Goal: Task Accomplishment & Management: Use online tool/utility

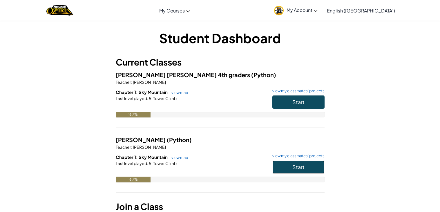
click at [308, 165] on button "Start" at bounding box center [299, 167] width 52 height 13
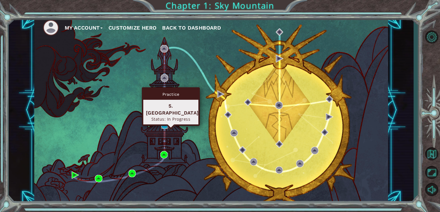
click at [163, 124] on img at bounding box center [165, 125] width 8 height 8
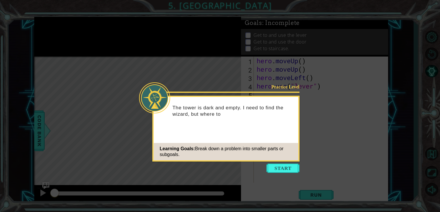
click at [409, 55] on icon at bounding box center [220, 106] width 440 height 212
click at [281, 170] on button "Start" at bounding box center [283, 168] width 33 height 9
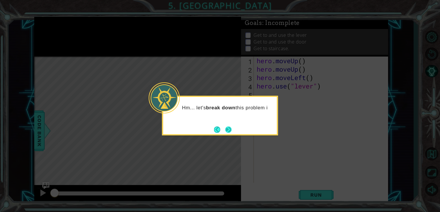
click at [226, 131] on button "Next" at bounding box center [229, 130] width 6 height 6
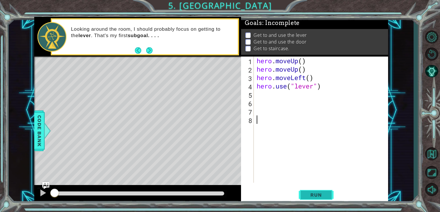
click at [304, 196] on button "Run" at bounding box center [316, 195] width 35 height 15
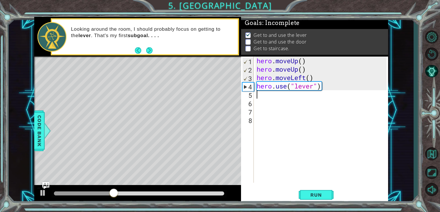
click at [256, 96] on div "hero . moveUp ( ) hero . moveUp ( ) hero . moveLeft ( ) hero . use ( "lever" )" at bounding box center [323, 128] width 134 height 143
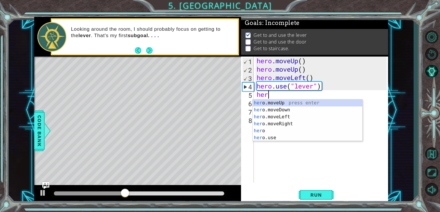
scroll to position [0, 0]
type textarea "hero"
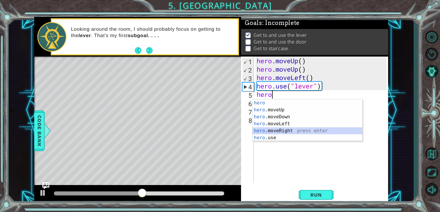
click at [283, 130] on div "hero press enter hero .moveUp press enter hero .moveDown press enter hero .move…" at bounding box center [308, 128] width 110 height 56
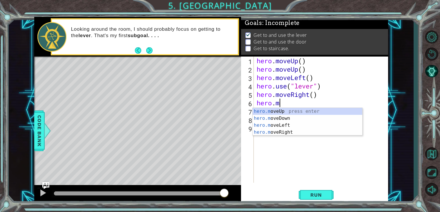
type textarea "[DOMAIN_NAME]"
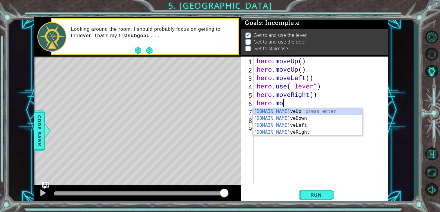
scroll to position [0, 1]
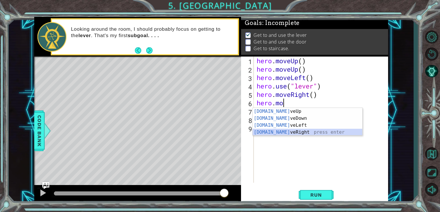
click at [289, 130] on div "[DOMAIN_NAME] veUp press enter [DOMAIN_NAME] veDown press enter [DOMAIN_NAME] v…" at bounding box center [308, 129] width 110 height 42
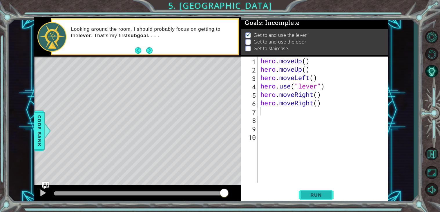
click at [312, 196] on span "Run" at bounding box center [316, 195] width 23 height 6
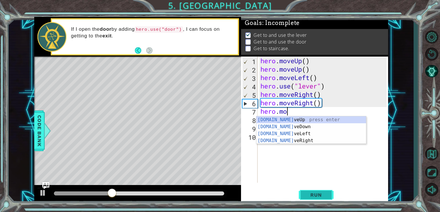
scroll to position [0, 1]
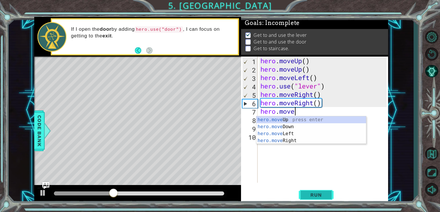
type textarea "hero.move"
click at [302, 142] on div "hero.move Up press enter hero.move Down press enter hero.move Left press enter …" at bounding box center [312, 137] width 110 height 42
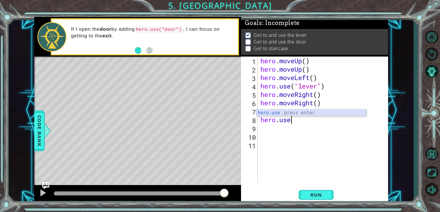
click at [288, 114] on div "hero.use press enter" at bounding box center [312, 119] width 110 height 21
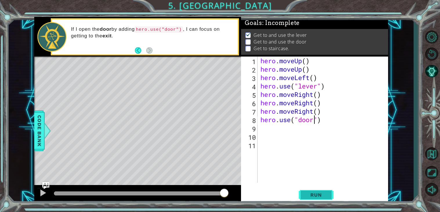
type textarea "hero.use("door")"
click at [310, 196] on span "Run" at bounding box center [316, 195] width 23 height 6
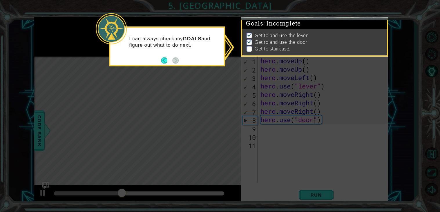
click at [163, 65] on div "I can always check my GOALS and figure out what to do next." at bounding box center [167, 47] width 116 height 40
click at [166, 63] on button "Back" at bounding box center [166, 60] width 11 height 6
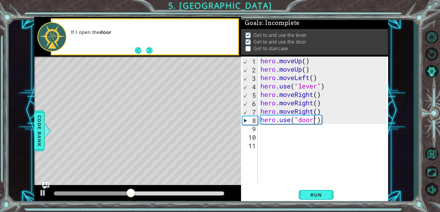
click at [270, 134] on div "hero . moveUp ( ) hero . moveUp ( ) hero . moveLeft ( ) hero . use ( "lever" ) …" at bounding box center [325, 128] width 131 height 143
click at [152, 46] on div "If I open the door by adding hero.use("d" at bounding box center [152, 36] width 171 height 21
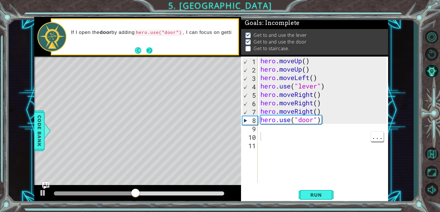
click at [150, 53] on button "Next" at bounding box center [149, 50] width 6 height 6
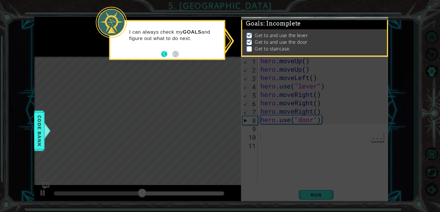
click at [168, 55] on button "Back" at bounding box center [166, 54] width 11 height 6
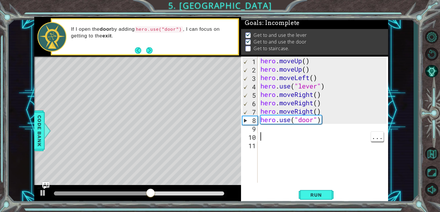
click at [269, 134] on div "hero . moveUp ( ) hero . moveUp ( ) hero . moveLeft ( ) hero . use ( "lever" ) …" at bounding box center [325, 128] width 131 height 143
click at [262, 132] on div "hero . moveUp ( ) hero . moveUp ( ) hero . moveLeft ( ) hero . use ( "lever" ) …" at bounding box center [325, 128] width 131 height 143
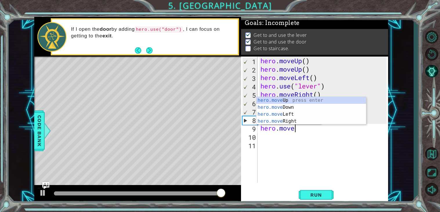
scroll to position [0, 1]
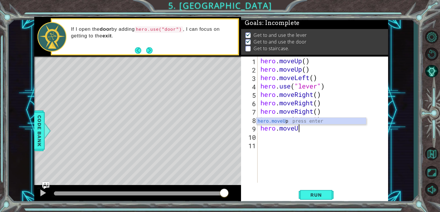
type textarea "hero.moveUp"
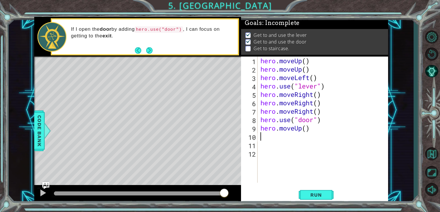
scroll to position [0, 0]
click at [325, 195] on span "Run" at bounding box center [316, 195] width 23 height 6
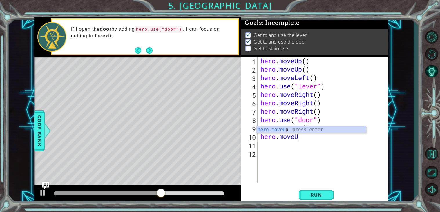
scroll to position [0, 1]
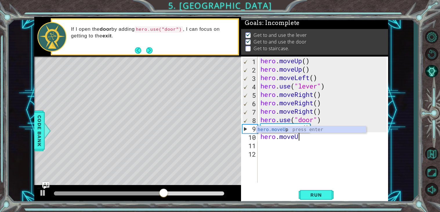
type textarea "hero.moveUp"
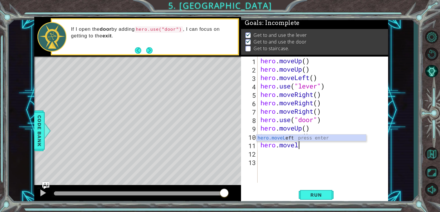
type textarea "hero.move"
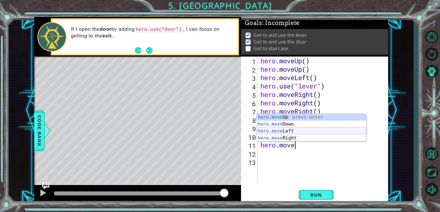
click at [280, 132] on div "hero.move Up press enter hero.move Down press enter hero.move Left press enter …" at bounding box center [312, 135] width 110 height 42
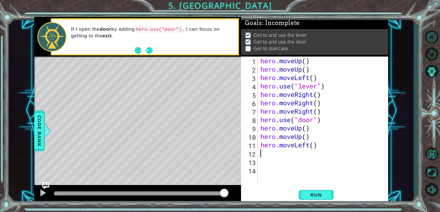
scroll to position [0, 0]
type textarea "h"
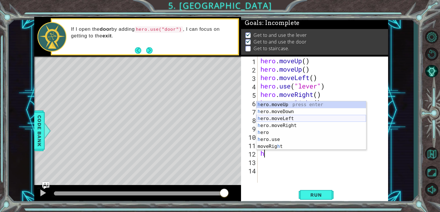
click at [291, 118] on div "h ero.moveUp press enter h ero.moveDown press enter h ero.moveLeft press enter …" at bounding box center [312, 132] width 110 height 63
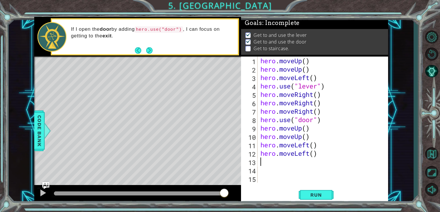
click at [260, 165] on div "hero . moveUp ( ) hero . moveUp ( ) hero . moveLeft ( ) hero . use ( "lever" ) …" at bounding box center [325, 128] width 131 height 143
type textarea "h"
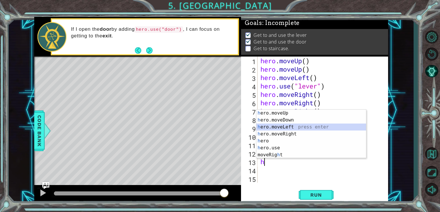
click at [284, 124] on div "h ero.moveUp press enter h ero.moveDown press enter h ero.moveLeft press enter …" at bounding box center [312, 141] width 110 height 63
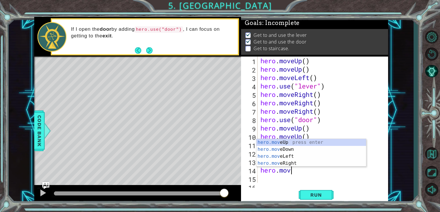
scroll to position [0, 1]
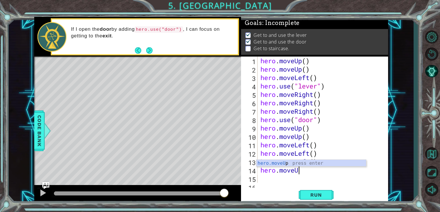
type textarea "hero.moveUp"
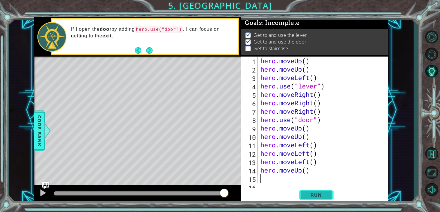
click at [319, 193] on span "Run" at bounding box center [316, 195] width 23 height 6
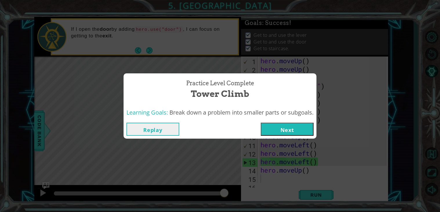
click at [281, 131] on button "Next" at bounding box center [287, 129] width 53 height 13
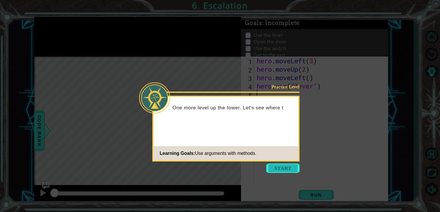
click at [285, 165] on button "Start" at bounding box center [283, 168] width 33 height 9
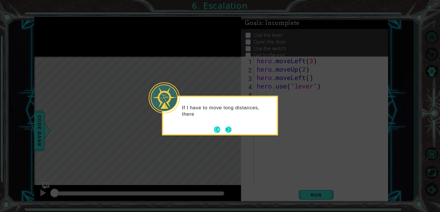
click at [229, 131] on button "Next" at bounding box center [229, 130] width 6 height 6
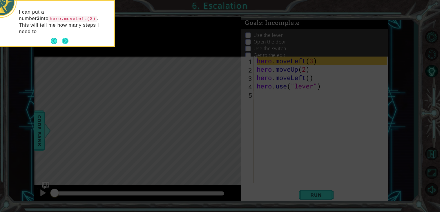
click at [64, 38] on button "Next" at bounding box center [65, 41] width 6 height 6
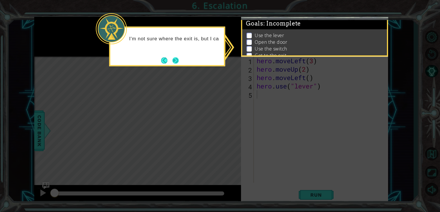
click at [177, 58] on button "Next" at bounding box center [175, 60] width 6 height 6
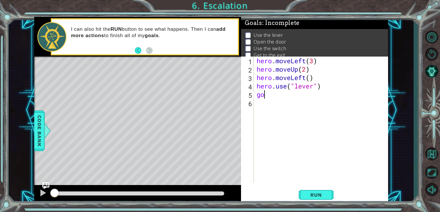
type textarea "g"
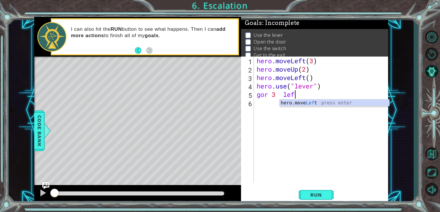
scroll to position [0, 1]
click at [311, 104] on div "hero.move Lef t press enter" at bounding box center [335, 110] width 110 height 21
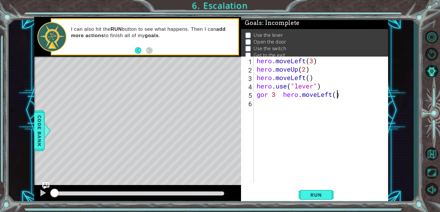
scroll to position [0, 3]
click at [276, 97] on div "hero . moveLeft ( 3 ) hero . moveUp ( 2 ) hero . moveLeft ( ) hero . use ( "lev…" at bounding box center [323, 128] width 134 height 143
click at [325, 196] on span "Run" at bounding box center [316, 195] width 23 height 6
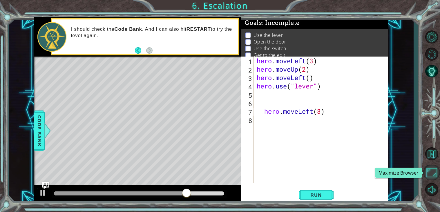
scroll to position [0, 0]
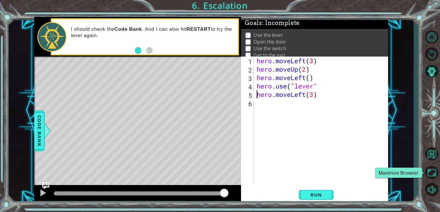
click at [321, 89] on div "hero . moveLeft ( 3 ) hero . moveUp ( 2 ) hero . moveLeft ( ) hero . use ( "lev…" at bounding box center [323, 128] width 134 height 143
click at [321, 196] on span "Run" at bounding box center [316, 195] width 23 height 6
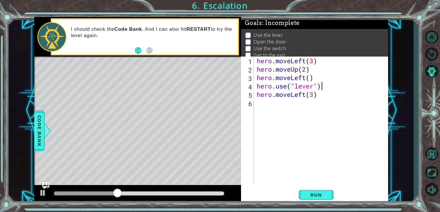
scroll to position [0, 2]
type textarea "hero.use("lever")"
click at [320, 195] on span "Run" at bounding box center [316, 195] width 23 height 6
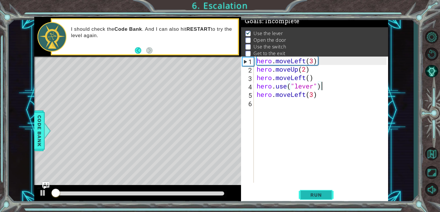
scroll to position [2, 0]
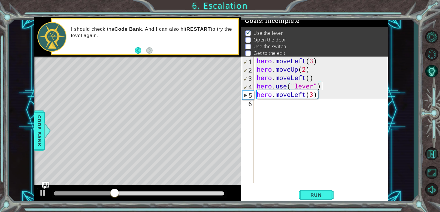
click at [263, 108] on div "hero . moveLeft ( 3 ) hero . moveUp ( 2 ) hero . moveLeft ( ) hero . use ( "lev…" at bounding box center [323, 128] width 134 height 143
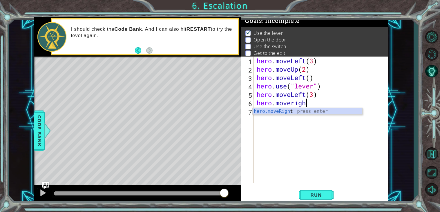
scroll to position [0, 2]
click at [277, 107] on div "hero . moveLeft ( 3 ) hero . moveUp ( 2 ) hero . moveLeft ( ) hero . use ( "lev…" at bounding box center [323, 128] width 134 height 143
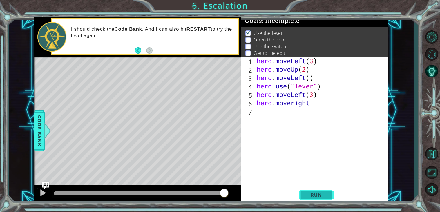
click at [317, 191] on button "Run" at bounding box center [316, 195] width 35 height 15
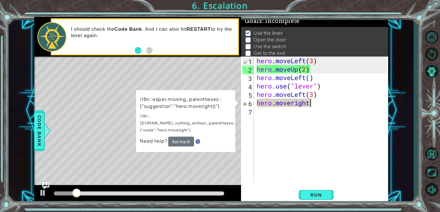
click at [314, 103] on div "hero . moveLeft ( 3 ) hero . moveUp ( 2 ) hero . moveLeft ( ) hero . use ( "lev…" at bounding box center [323, 128] width 134 height 143
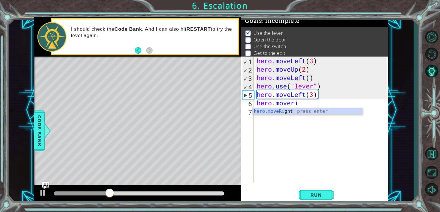
scroll to position [0, 1]
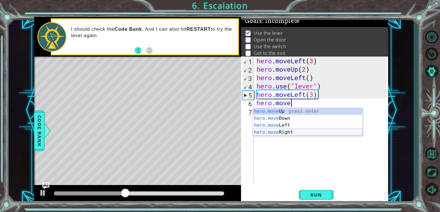
click at [282, 132] on div "hero.move Up press enter hero.move Down press enter hero.move Left press enter …" at bounding box center [308, 129] width 110 height 42
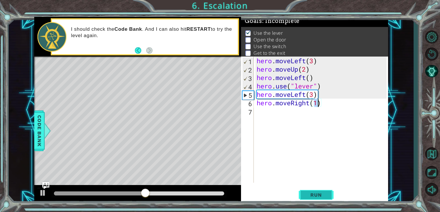
type textarea "hero.moveRight(1)"
click at [307, 191] on button "Run" at bounding box center [316, 195] width 35 height 15
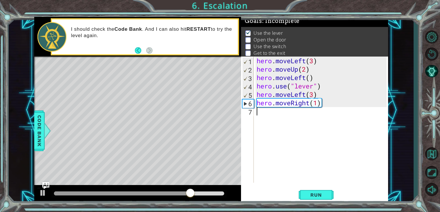
click at [264, 119] on div "hero . moveLeft ( 3 ) hero . moveUp ( 2 ) hero . moveLeft ( ) hero . use ( "lev…" at bounding box center [323, 128] width 134 height 143
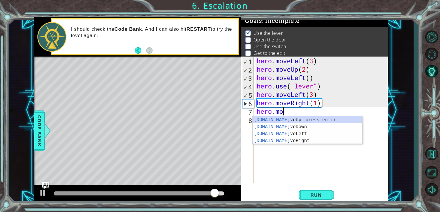
scroll to position [0, 1]
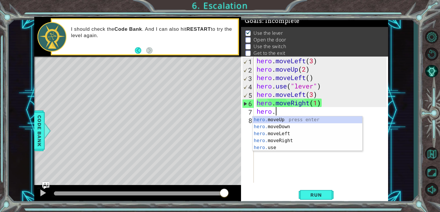
type textarea "hero"
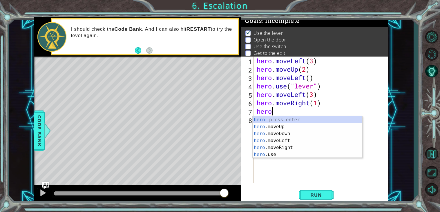
scroll to position [0, 0]
